Goal: Communication & Community: Answer question/provide support

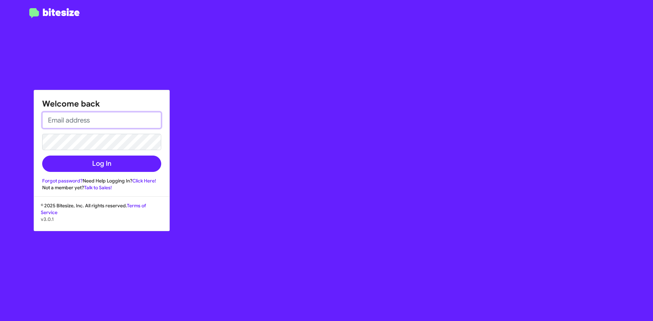
type input "[EMAIL_ADDRESS][DOMAIN_NAME]"
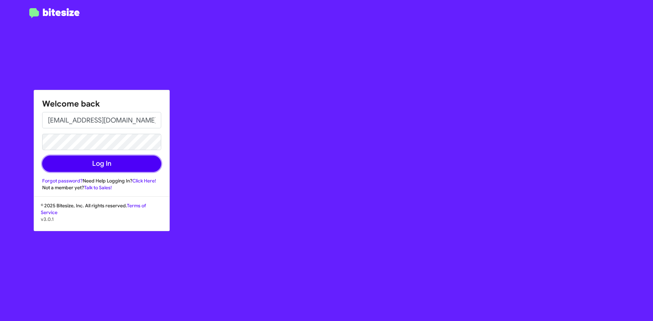
click at [101, 167] on button "Log In" at bounding box center [101, 164] width 119 height 16
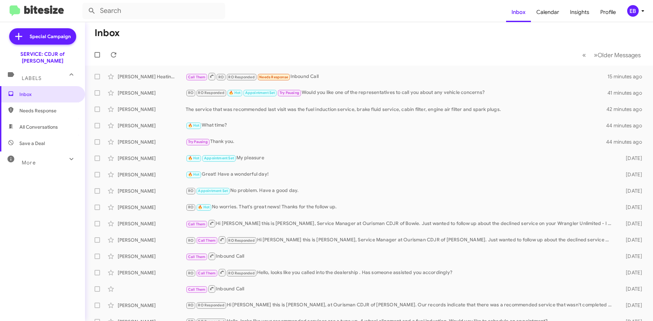
click at [146, 142] on div "[PERSON_NAME]" at bounding box center [152, 142] width 68 height 7
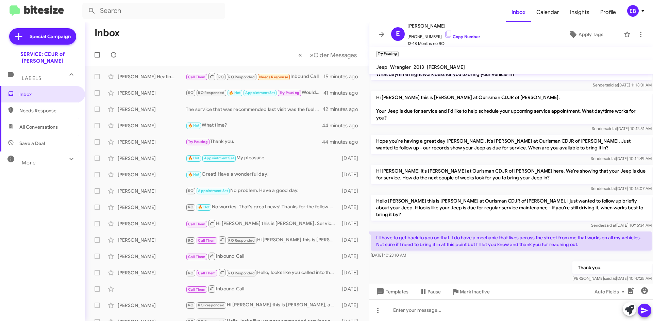
scroll to position [32, 0]
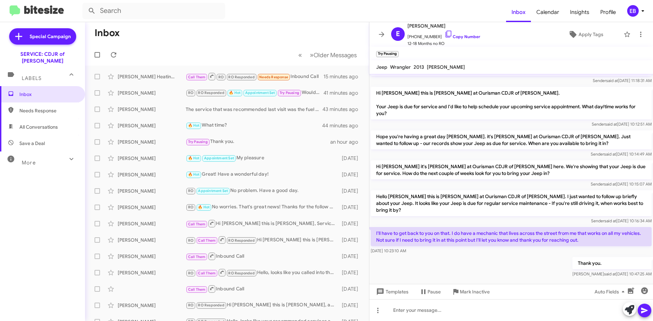
click at [130, 127] on div "[PERSON_NAME]" at bounding box center [152, 125] width 68 height 7
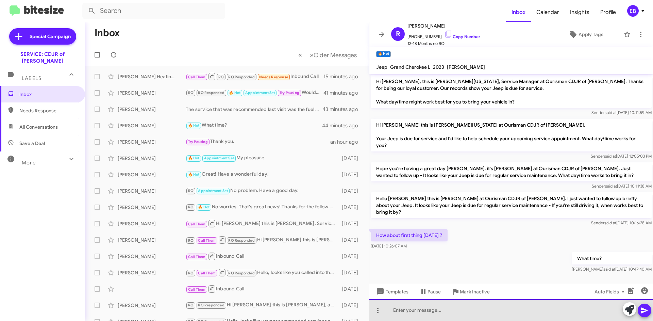
click at [481, 305] on div at bounding box center [512, 310] width 284 height 22
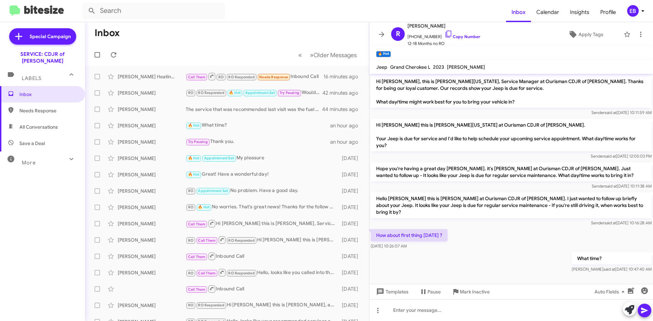
click at [160, 110] on div "[PERSON_NAME]" at bounding box center [152, 109] width 68 height 7
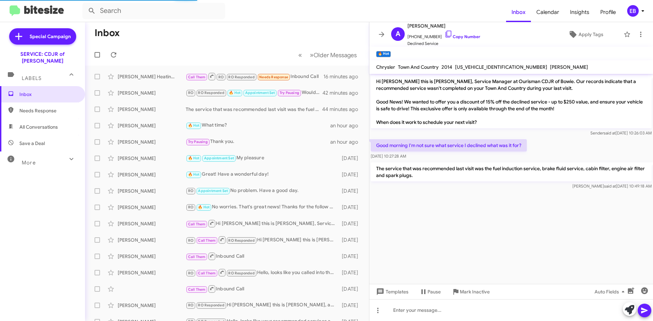
click at [217, 112] on div "The service that was recommended last visit was the fuel induction service, bra…" at bounding box center [254, 109] width 137 height 7
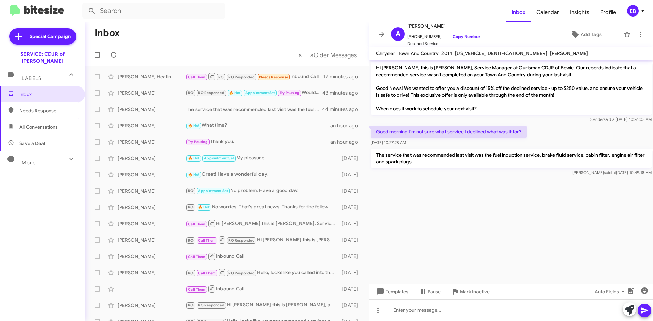
click at [305, 96] on div "RO RO Responded 🔥 Hot Appointment Set Try Pausing Would you like one of the rep…" at bounding box center [254, 93] width 137 height 8
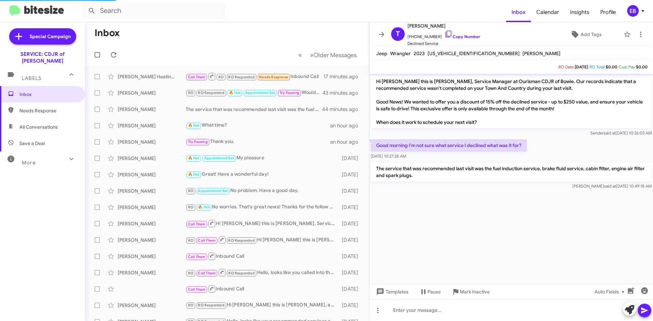
scroll to position [338, 0]
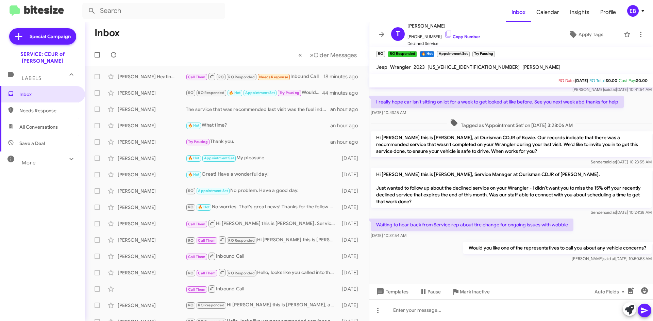
click at [136, 78] on div "[PERSON_NAME] Heating And Air" at bounding box center [152, 76] width 68 height 7
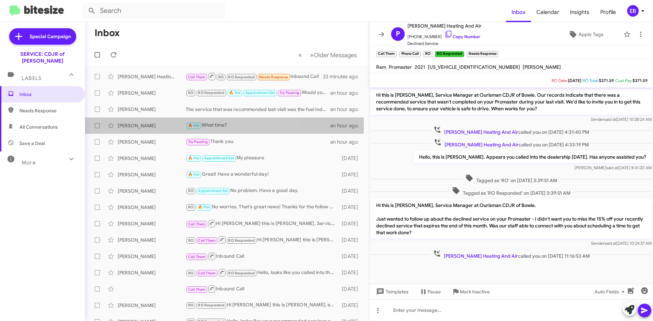
click at [159, 126] on div "[PERSON_NAME]" at bounding box center [152, 125] width 68 height 7
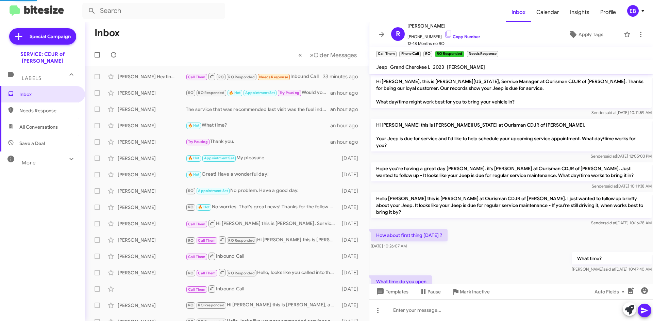
scroll to position [18, 0]
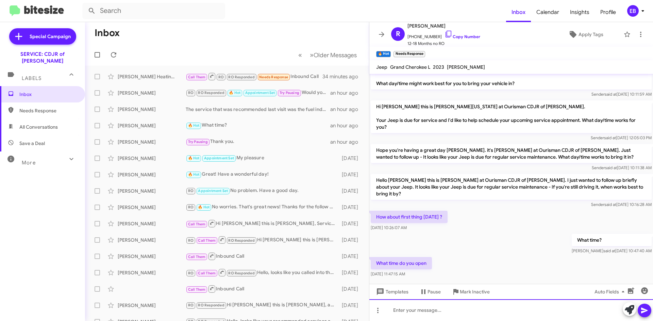
click at [495, 302] on div at bounding box center [512, 310] width 284 height 22
click at [440, 309] on div at bounding box center [512, 310] width 284 height 22
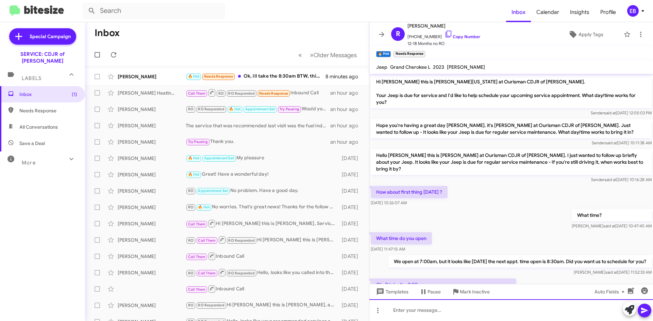
scroll to position [0, 0]
